Goal: Task Accomplishment & Management: Use online tool/utility

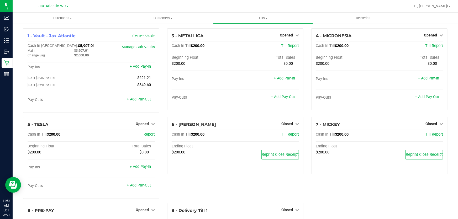
click at [200, 185] on div "6 - [PERSON_NAME] Closed Open Till Cash In Till $200.00 Till Report Ending Floa…" at bounding box center [235, 160] width 144 height 86
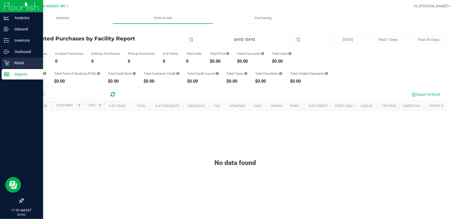
click at [20, 62] on p "Retail" at bounding box center [25, 63] width 32 height 6
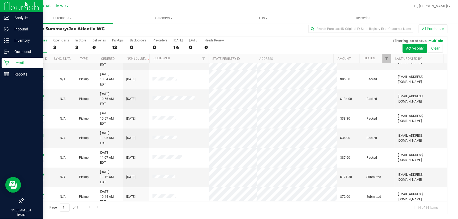
scroll to position [65, 0]
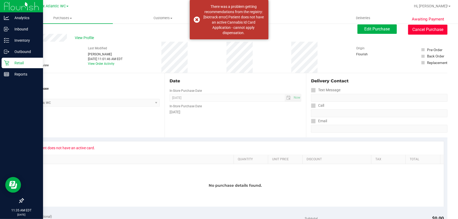
click at [427, 28] on button "Cancel Purchase" at bounding box center [427, 30] width 39 height 10
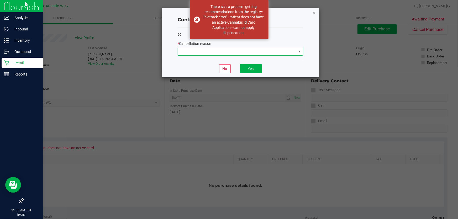
click at [238, 53] on span at bounding box center [237, 51] width 118 height 7
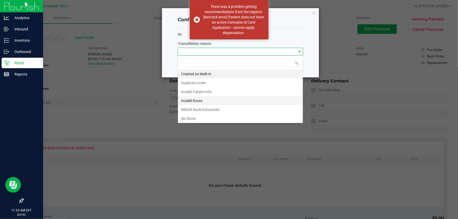
scroll to position [27, 0]
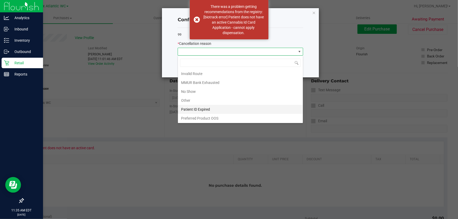
click at [210, 109] on li "Patient ID Expired" at bounding box center [240, 109] width 125 height 9
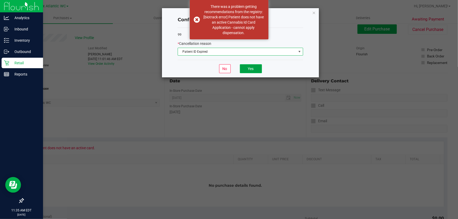
click at [255, 68] on button "Yes" at bounding box center [251, 68] width 22 height 9
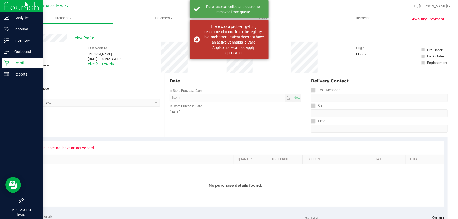
click at [8, 64] on icon at bounding box center [6, 63] width 5 height 5
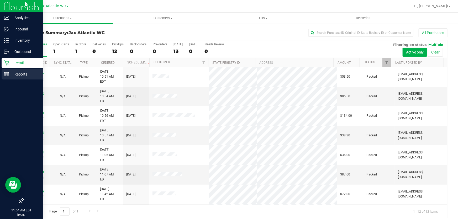
click at [9, 73] on p "Reports" at bounding box center [25, 74] width 32 height 6
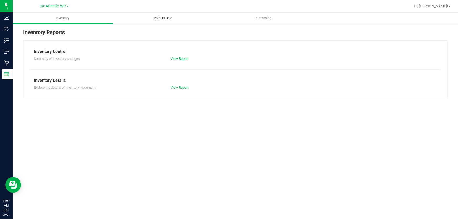
click at [163, 17] on span "Point of Sale" at bounding box center [163, 18] width 33 height 5
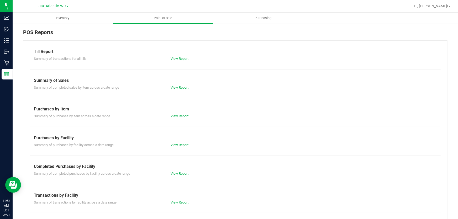
click at [176, 172] on link "View Report" at bounding box center [180, 174] width 18 height 4
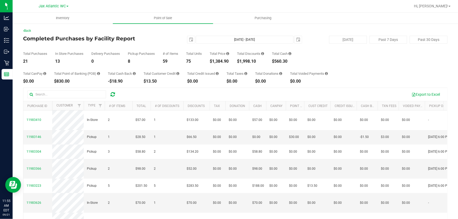
click at [144, 37] on h4 "Completed Purchases by Facility Report" at bounding box center [94, 39] width 142 height 6
click at [153, 44] on div "Total Purchases 21 In Store Purchases 13 Delivery Purchases 0 Pickup Purchases …" at bounding box center [235, 54] width 425 height 20
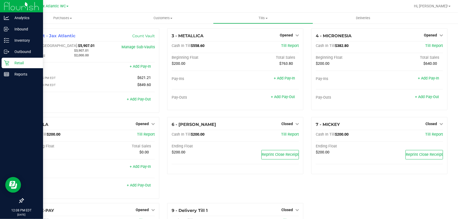
click at [17, 63] on p "Retail" at bounding box center [25, 63] width 32 height 6
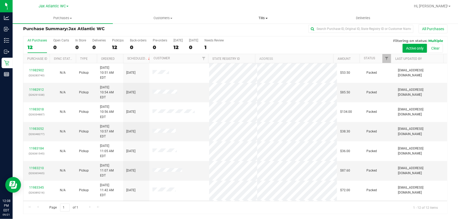
click at [264, 16] on span "Tills" at bounding box center [263, 18] width 100 height 5
click at [241, 29] on span "Manage tills" at bounding box center [230, 31] width 35 height 4
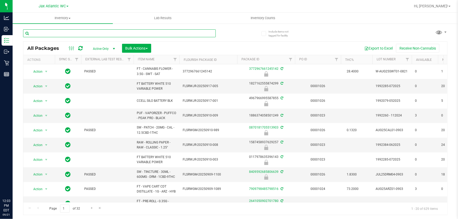
click at [74, 36] on input "text" at bounding box center [119, 33] width 193 height 8
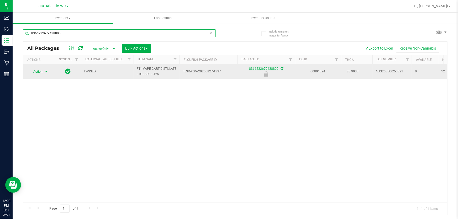
type input "8366232679438800"
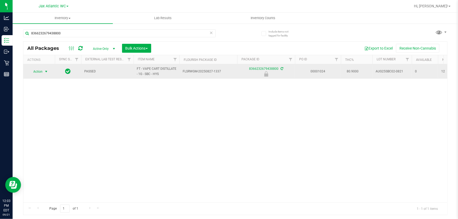
click at [37, 72] on span "Action" at bounding box center [36, 71] width 14 height 7
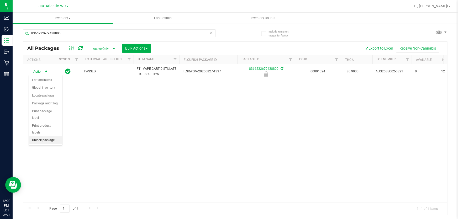
click at [51, 137] on li "Unlock package" at bounding box center [45, 141] width 33 height 8
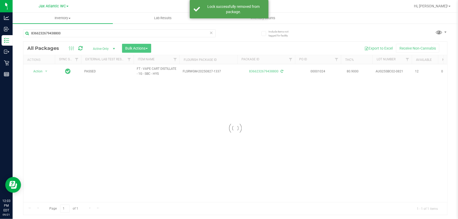
click at [38, 71] on div at bounding box center [235, 128] width 424 height 173
click at [37, 71] on span "Action" at bounding box center [36, 71] width 14 height 7
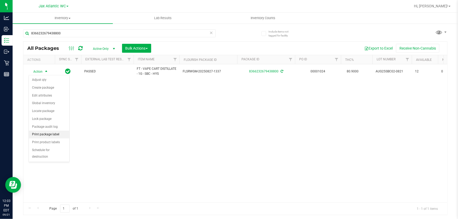
click at [63, 134] on li "Print package label" at bounding box center [49, 135] width 40 height 8
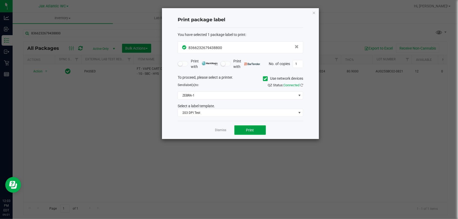
click at [245, 129] on button "Print" at bounding box center [250, 130] width 32 height 9
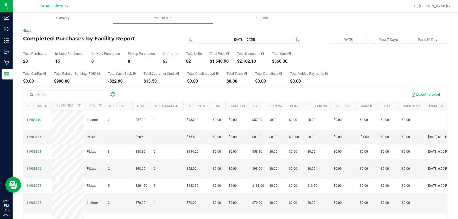
click at [155, 45] on div "Total Purchases 23 In Store Purchases 15 Delivery Purchases 0 Pickup Purchases …" at bounding box center [235, 54] width 425 height 20
